Goal: Find contact information: Find contact information

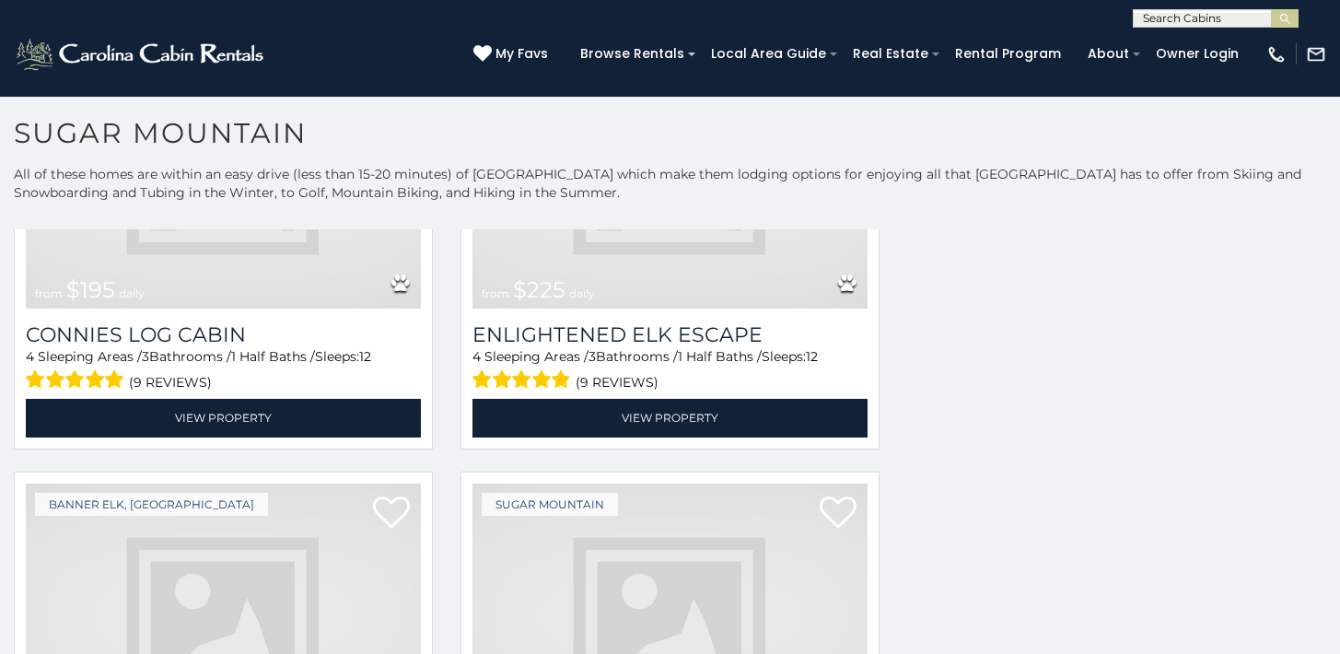
scroll to position [3083, 0]
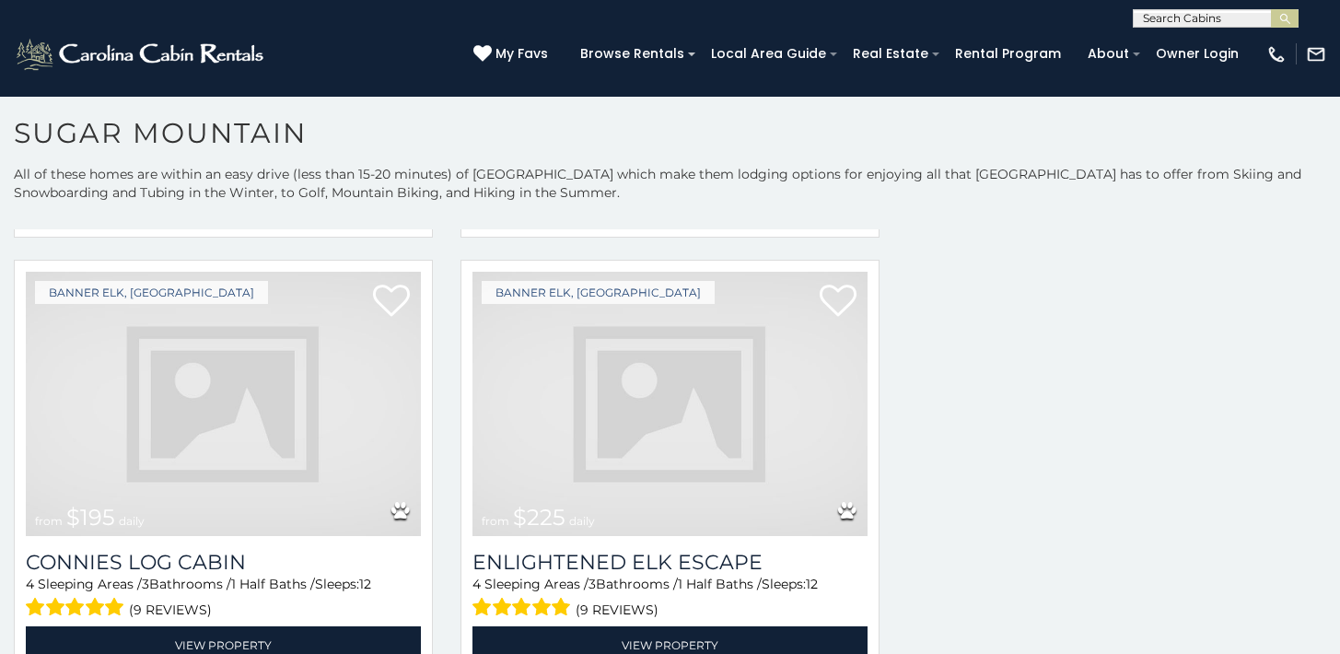
click at [802, 368] on img at bounding box center [669, 404] width 395 height 264
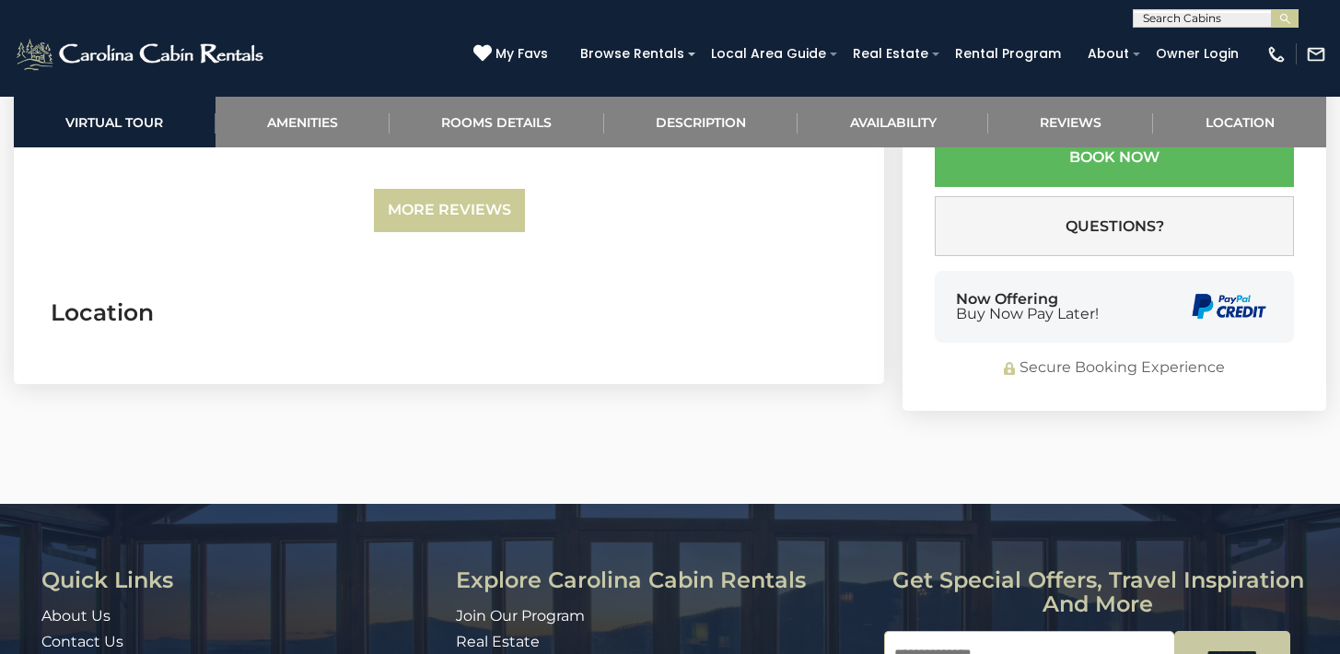
scroll to position [4160, 0]
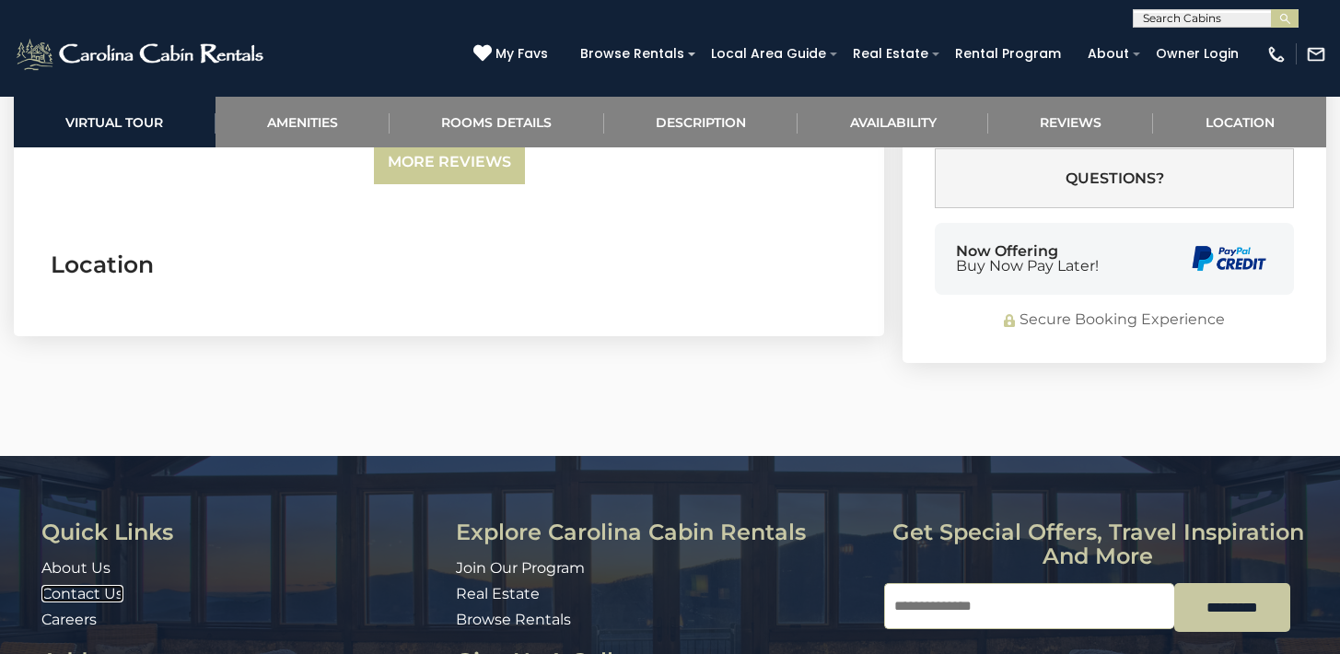
click at [66, 585] on link "Contact Us" at bounding box center [82, 593] width 82 height 17
